Goal: Navigation & Orientation: Understand site structure

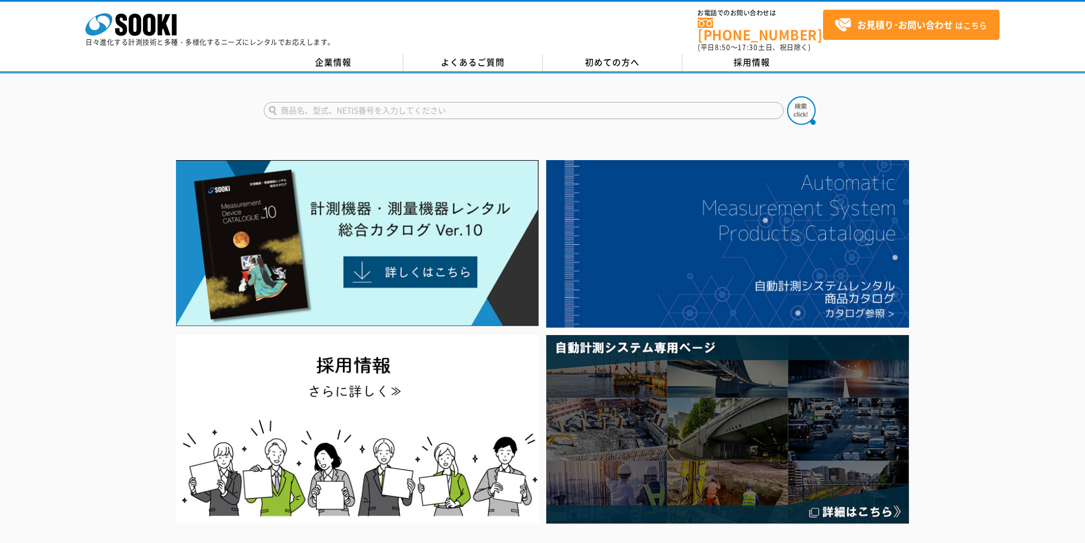
click at [341, 41] on div "株式会社 ソーキ spMenu 日々進化する計測技術と多種・多様化するニーズにレンタルでお応えします。 お電話でのお問い合わせは 0120-856-990 (…" at bounding box center [542, 27] width 1085 height 51
click at [346, 54] on link "企業情報" at bounding box center [334, 62] width 140 height 17
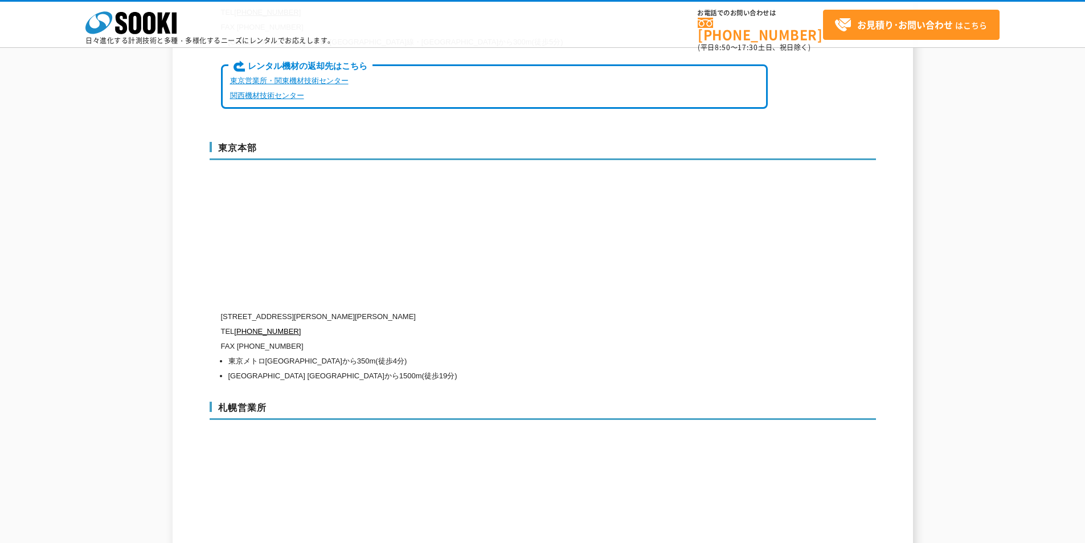
scroll to position [2904, 0]
